Goal: Information Seeking & Learning: Get advice/opinions

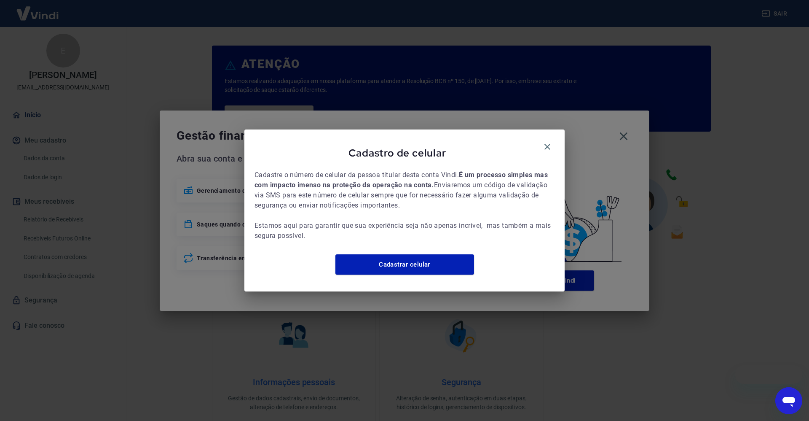
click at [550, 129] on div "Cadastro de celular Cadastre o número de celular da pessoa titular desta conta …" at bounding box center [404, 209] width 320 height 161
click at [550, 140] on button "button" at bounding box center [547, 147] width 14 height 14
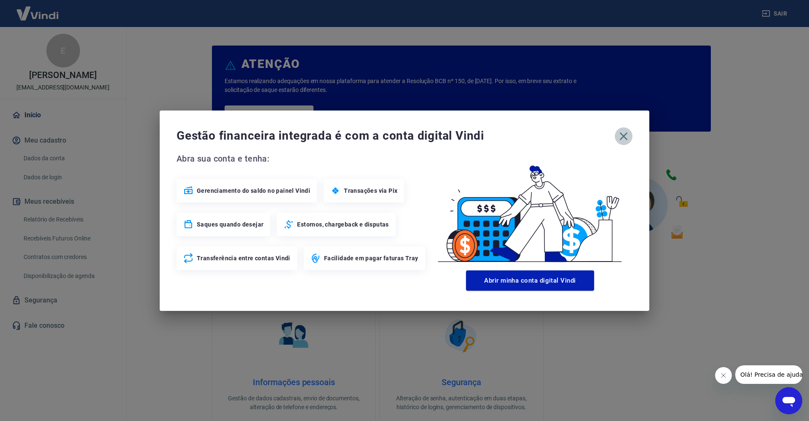
click at [631, 132] on button "button" at bounding box center [624, 136] width 18 height 18
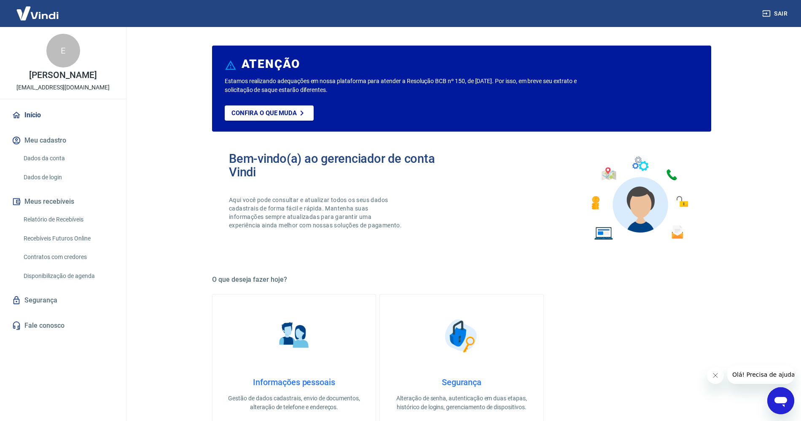
click at [771, 397] on div "Abrir janela de mensagens" at bounding box center [780, 400] width 25 height 25
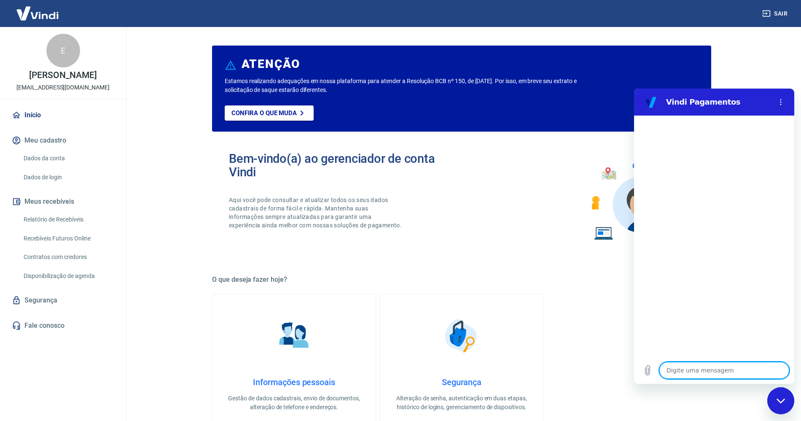
scroll to position [324, 0]
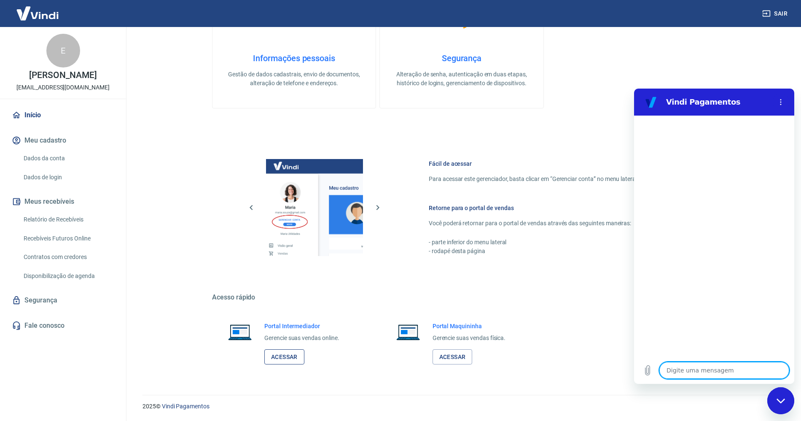
click at [297, 360] on link "Acessar" at bounding box center [284, 357] width 40 height 16
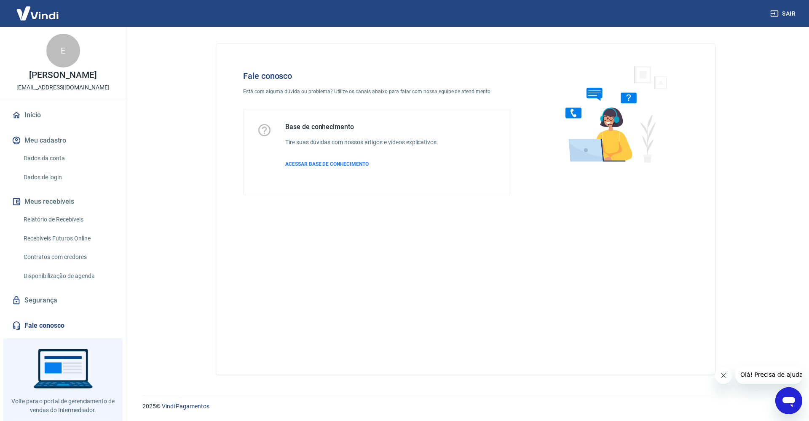
click at [46, 332] on link "Fale conosco" at bounding box center [63, 325] width 106 height 19
click at [607, 312] on div "Fale conosco Está com alguma dúvida ou problema? Utilize os canais abaixo para …" at bounding box center [465, 209] width 499 height 330
click at [338, 166] on span "ACESSAR BASE DE CONHECIMENTO" at bounding box center [326, 164] width 83 height 6
click at [38, 326] on link "Fale conosco" at bounding box center [63, 325] width 106 height 19
click at [360, 169] on div "Base de conhecimento Tire suas dúvidas com nossos artigos e vídeos explicativos…" at bounding box center [361, 152] width 153 height 59
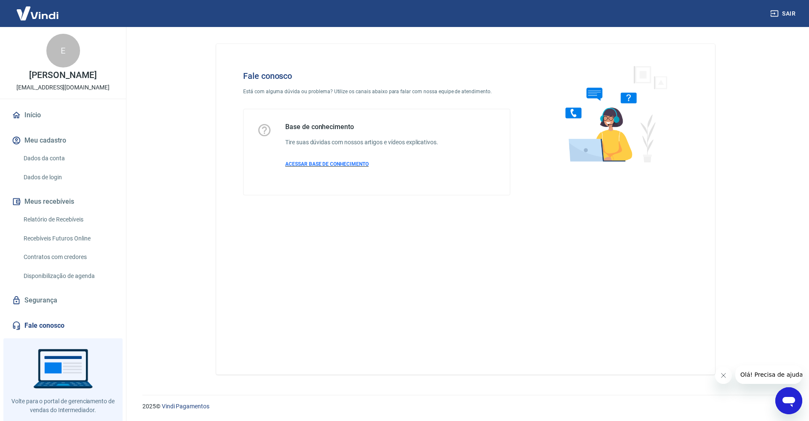
click at [358, 164] on span "ACESSAR BASE DE CONHECIMENTO" at bounding box center [326, 164] width 83 height 6
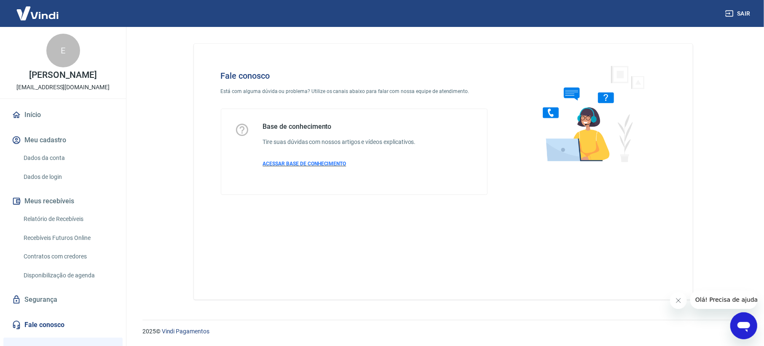
click at [321, 164] on span "ACESSAR BASE DE CONHECIMENTO" at bounding box center [304, 164] width 83 height 6
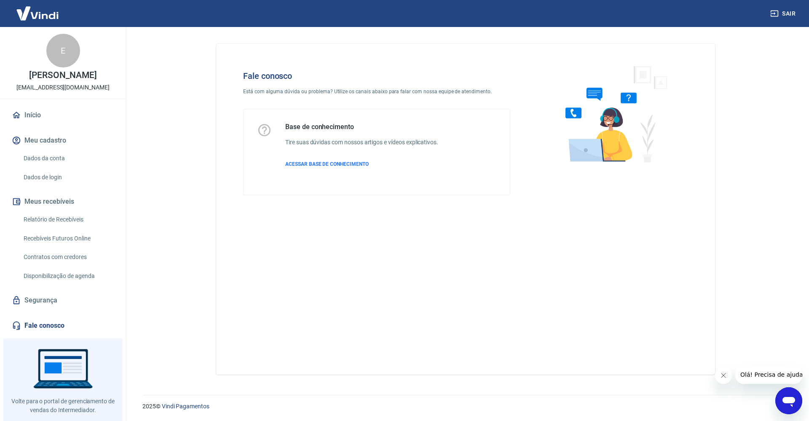
click at [764, 346] on main "Fale conosco Está com alguma dúvida ou problema? Utilize os canais abaixo para …" at bounding box center [465, 224] width 687 height 394
click at [764, 346] on span "Olá! Precisa de ajuda?" at bounding box center [773, 374] width 66 height 7
